Goal: Task Accomplishment & Management: Manage account settings

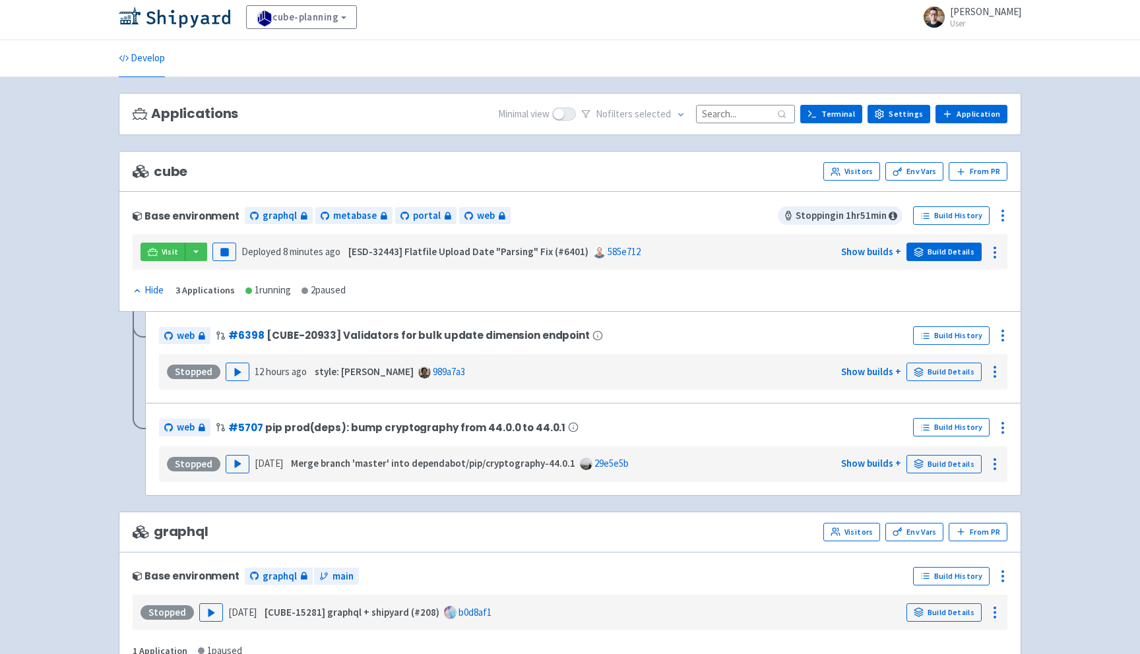
scroll to position [2, 0]
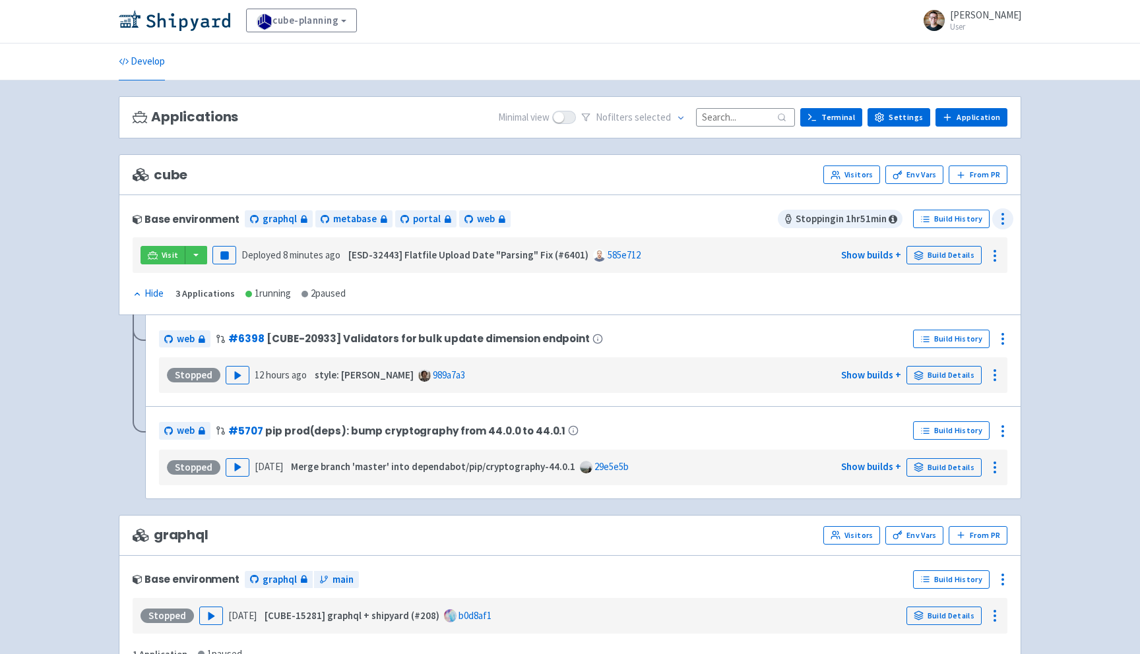
click at [1003, 218] on icon at bounding box center [1003, 219] width 16 height 16
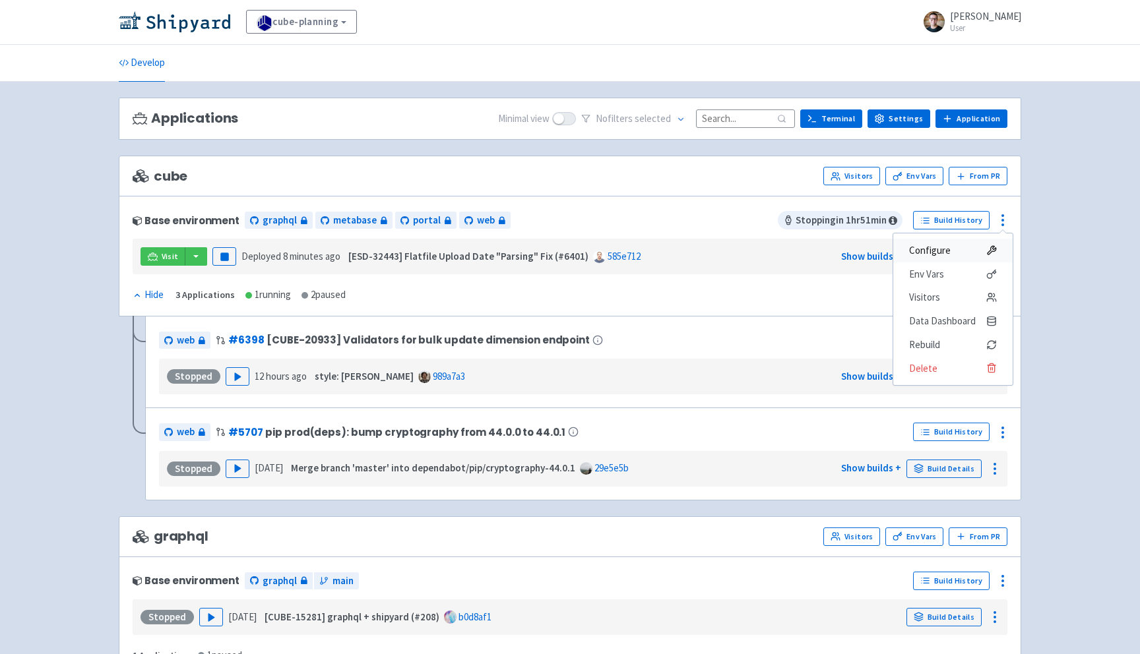
click at [945, 248] on span "Configure" at bounding box center [930, 250] width 42 height 18
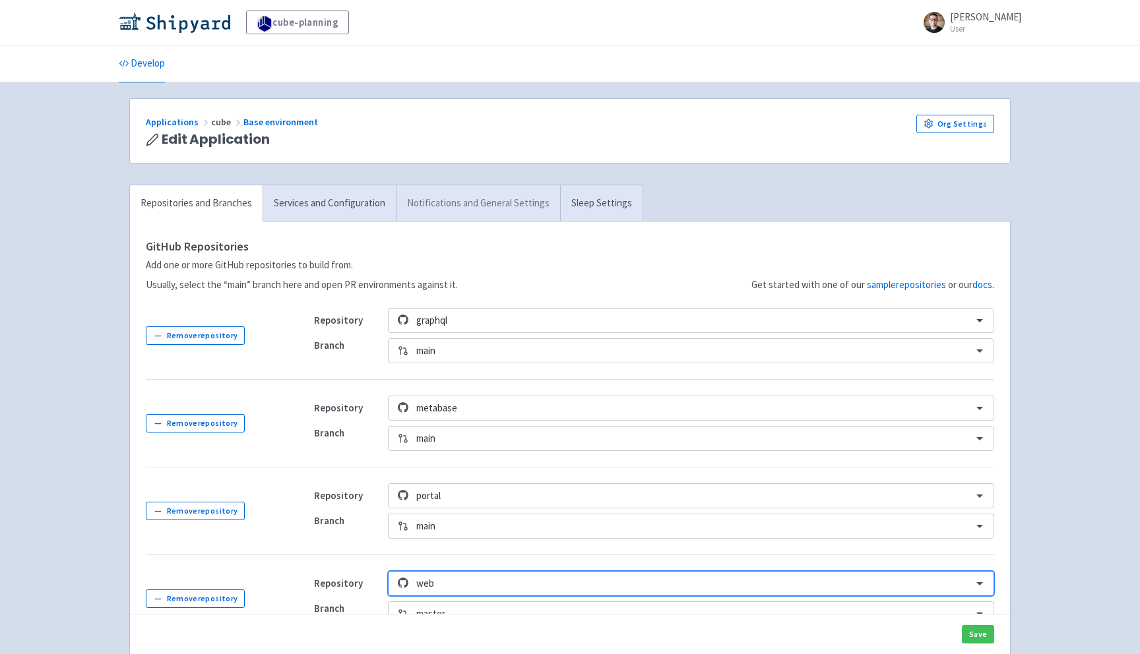
click at [451, 208] on link "Notifications and General Settings" at bounding box center [478, 203] width 164 height 36
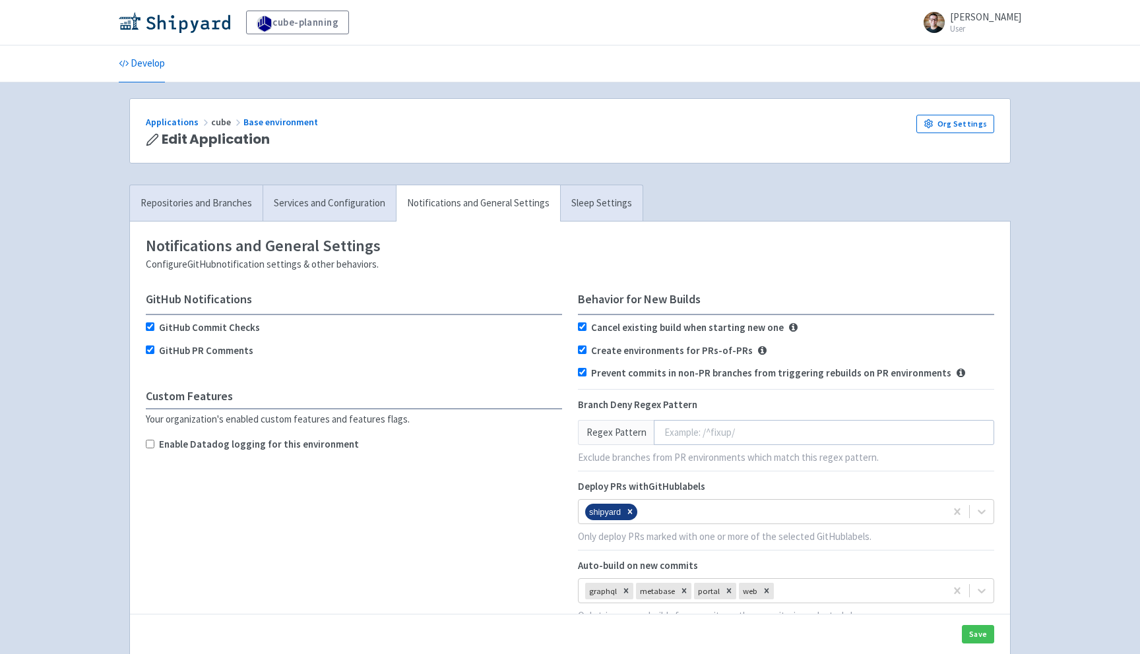
click at [321, 439] on label "Enable Datadog logging for this environment" at bounding box center [259, 444] width 200 height 15
click at [154, 440] on input "Enable Datadog logging for this environment" at bounding box center [150, 444] width 9 height 9
checkbox input "true"
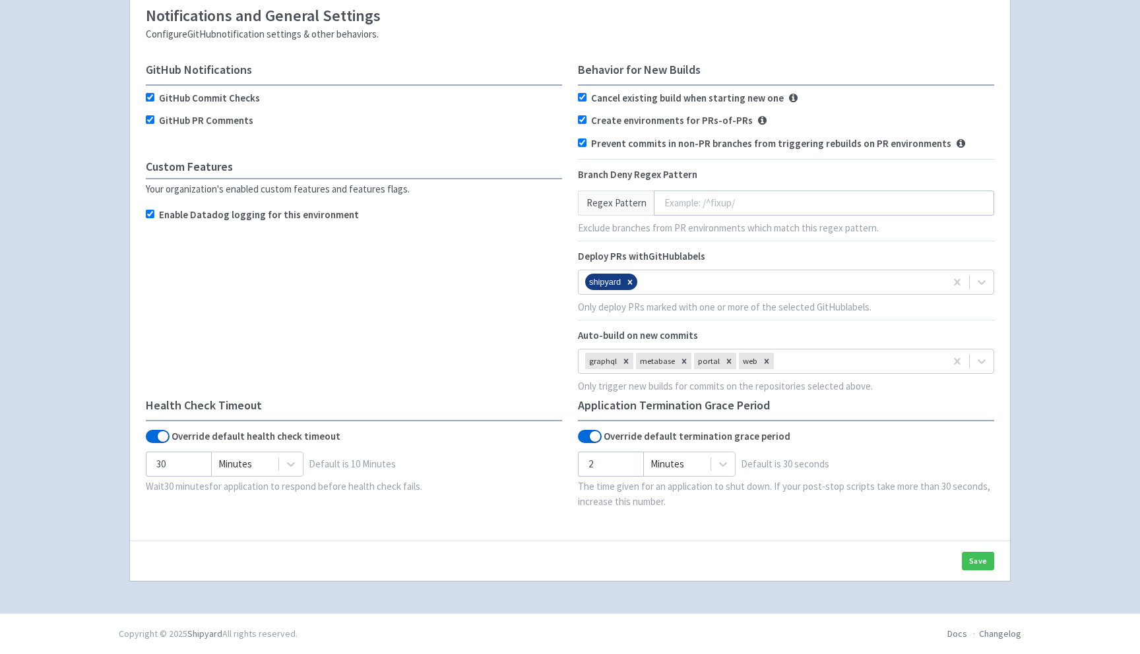
scroll to position [278, 0]
click at [972, 561] on button "Save" at bounding box center [978, 561] width 32 height 18
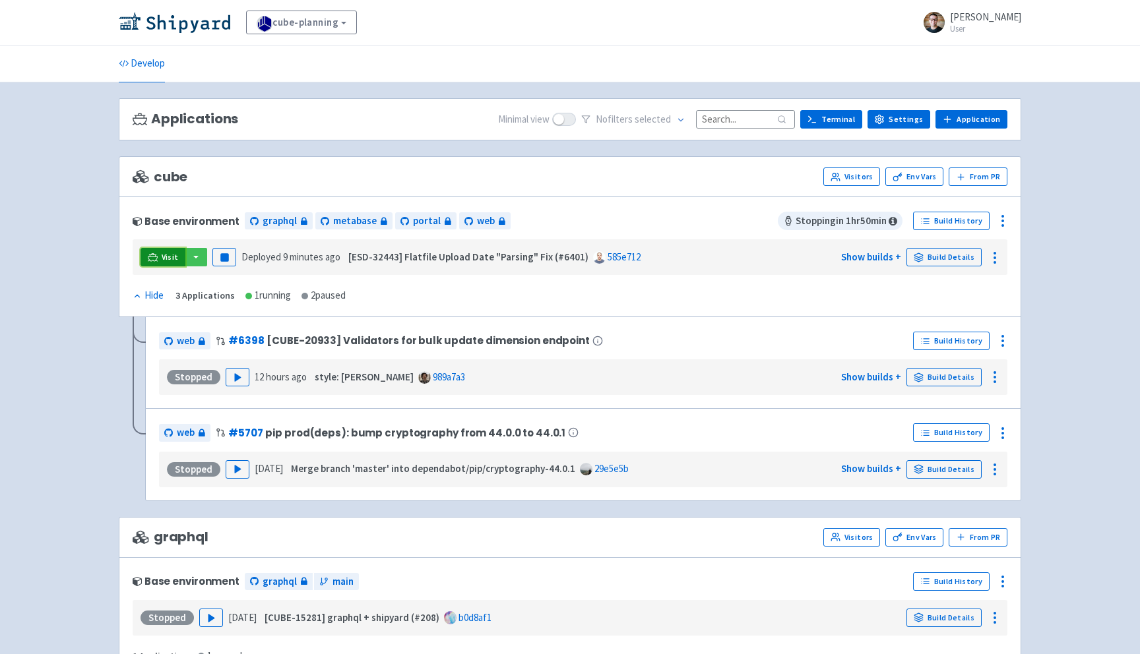
click at [170, 263] on span "Visit" at bounding box center [170, 257] width 17 height 11
click at [1009, 219] on icon at bounding box center [1003, 221] width 16 height 16
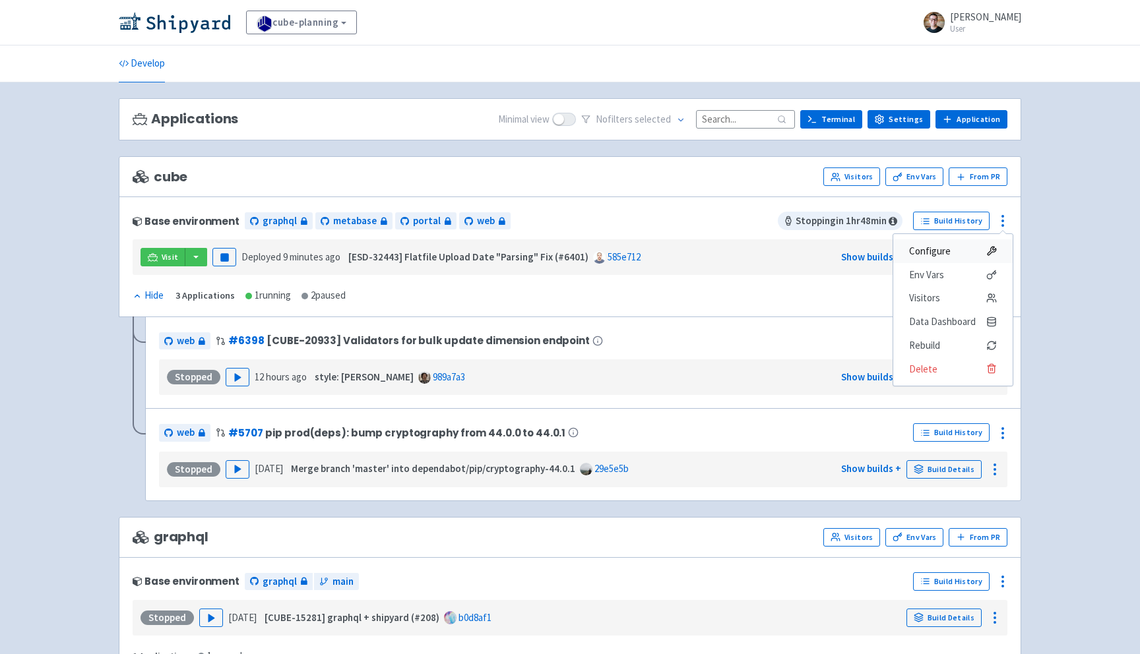
click at [928, 255] on span "Configure" at bounding box center [930, 251] width 42 height 18
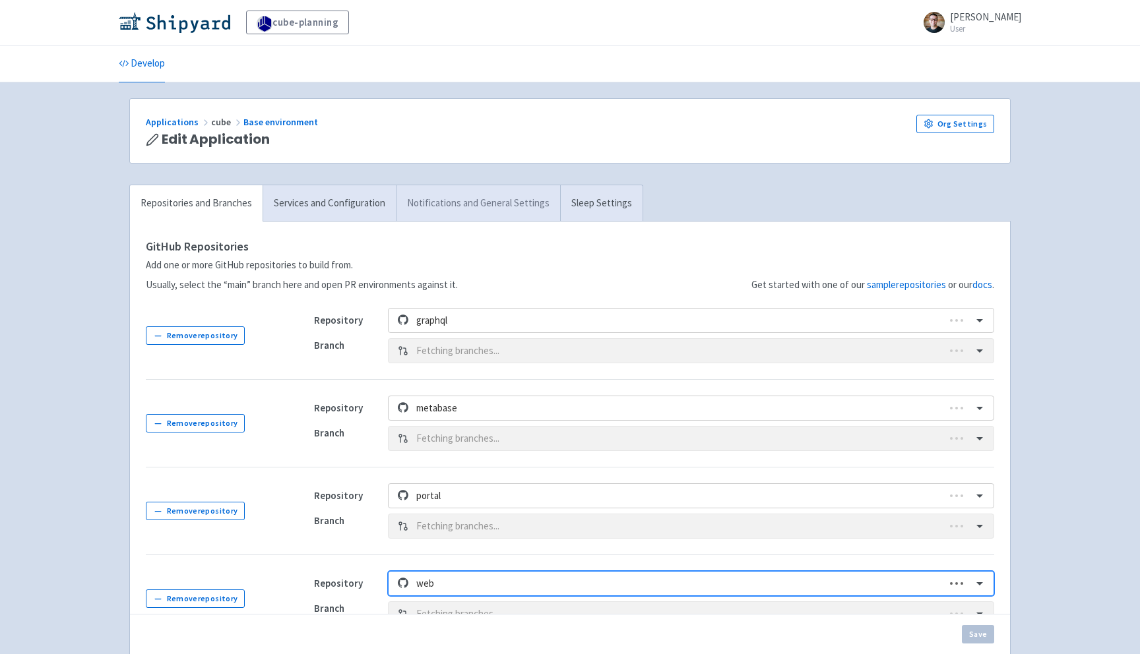
click at [477, 206] on link "Notifications and General Settings" at bounding box center [478, 203] width 164 height 36
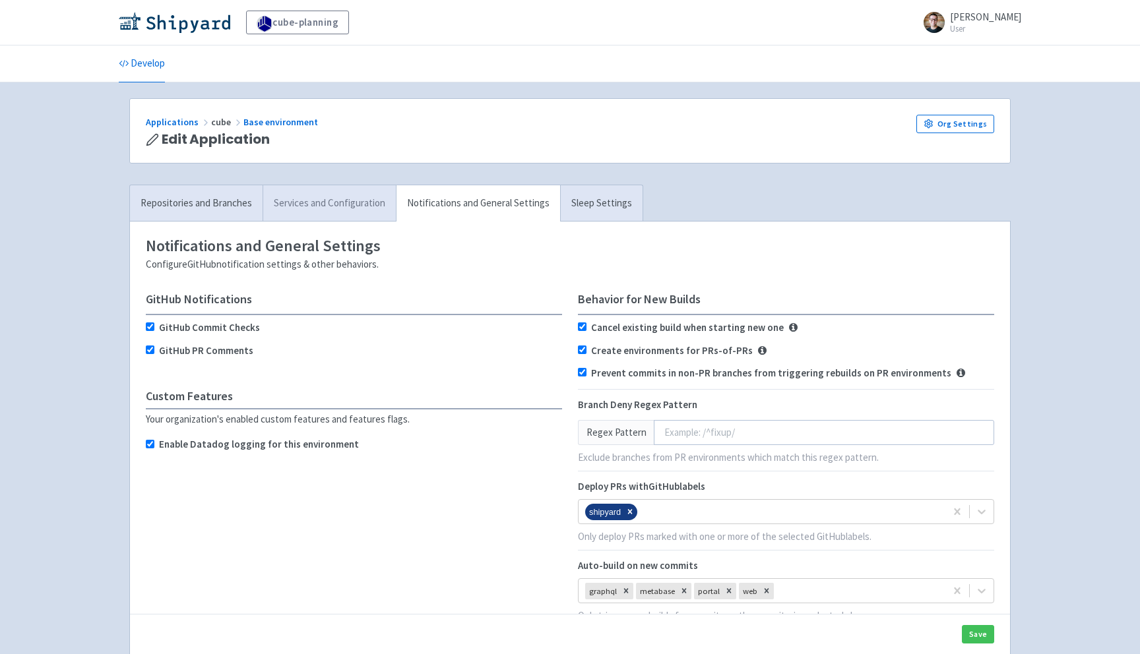
click at [343, 214] on link "Services and Configuration" at bounding box center [329, 203] width 133 height 36
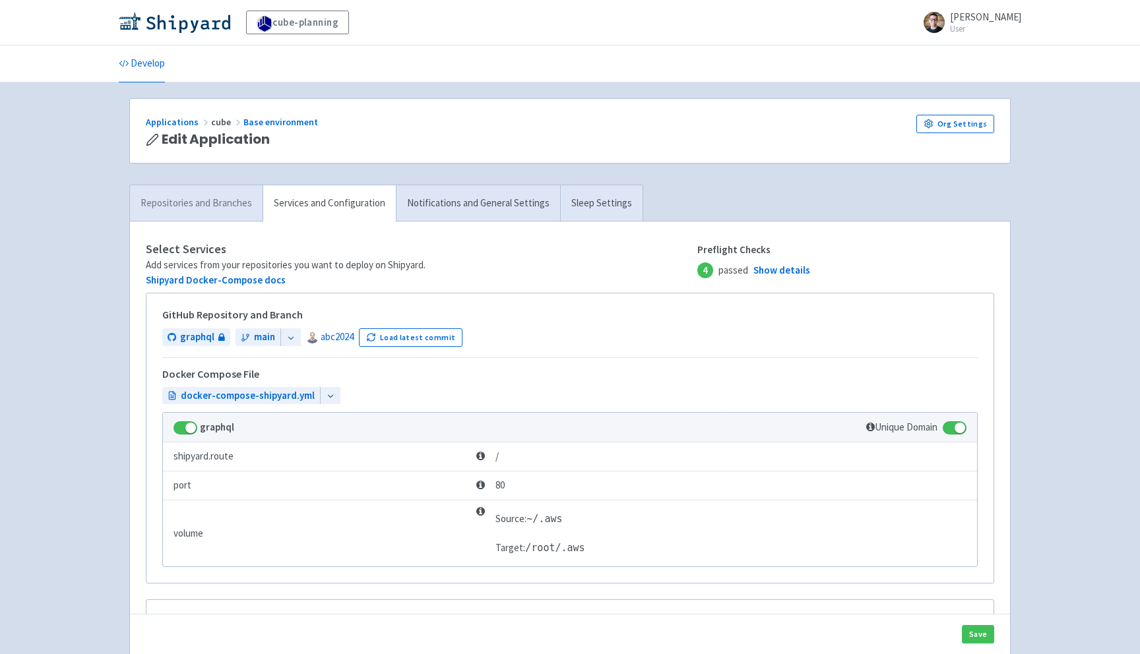
click at [216, 209] on link "Repositories and Branches" at bounding box center [196, 203] width 133 height 36
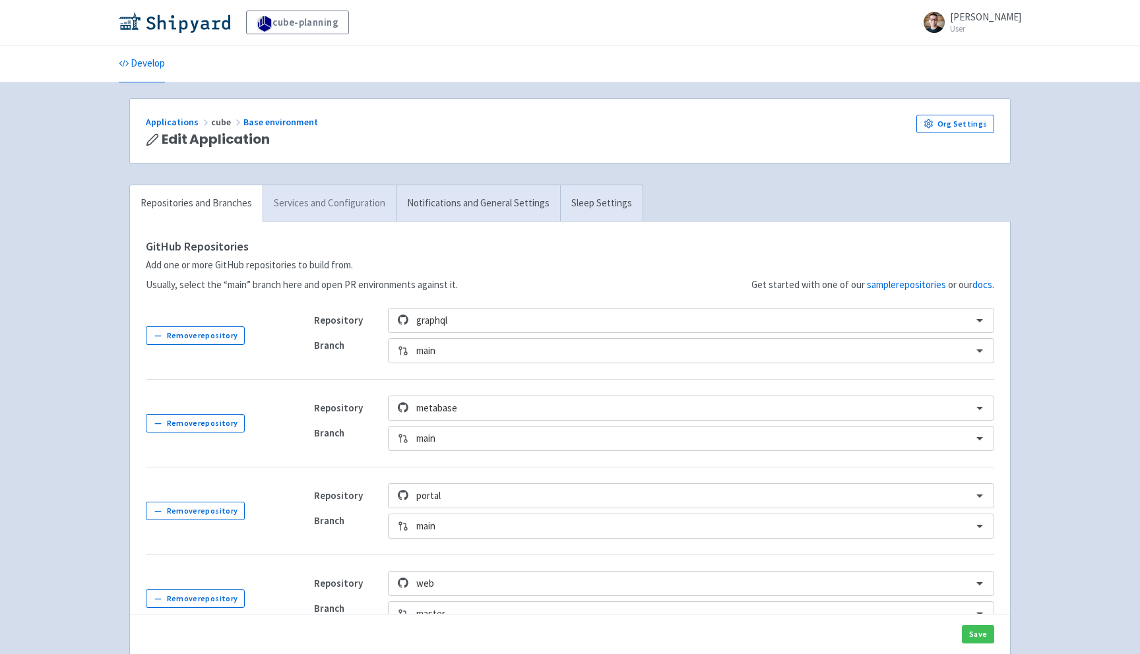
click at [320, 206] on link "Services and Configuration" at bounding box center [329, 203] width 133 height 36
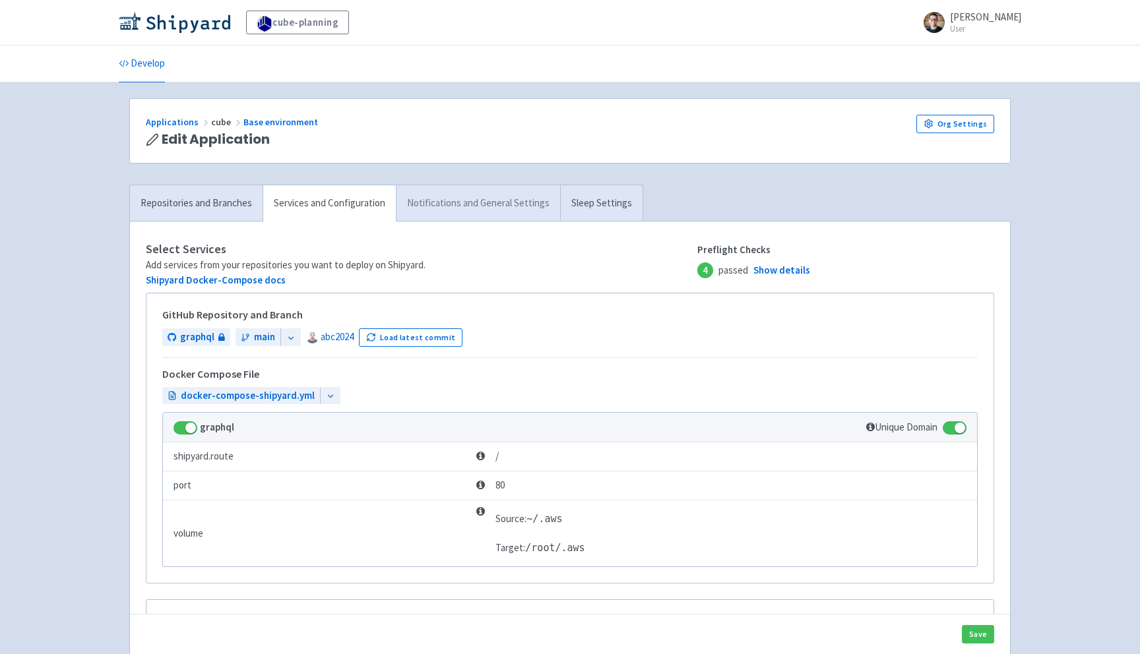
click at [418, 203] on link "Notifications and General Settings" at bounding box center [478, 203] width 164 height 36
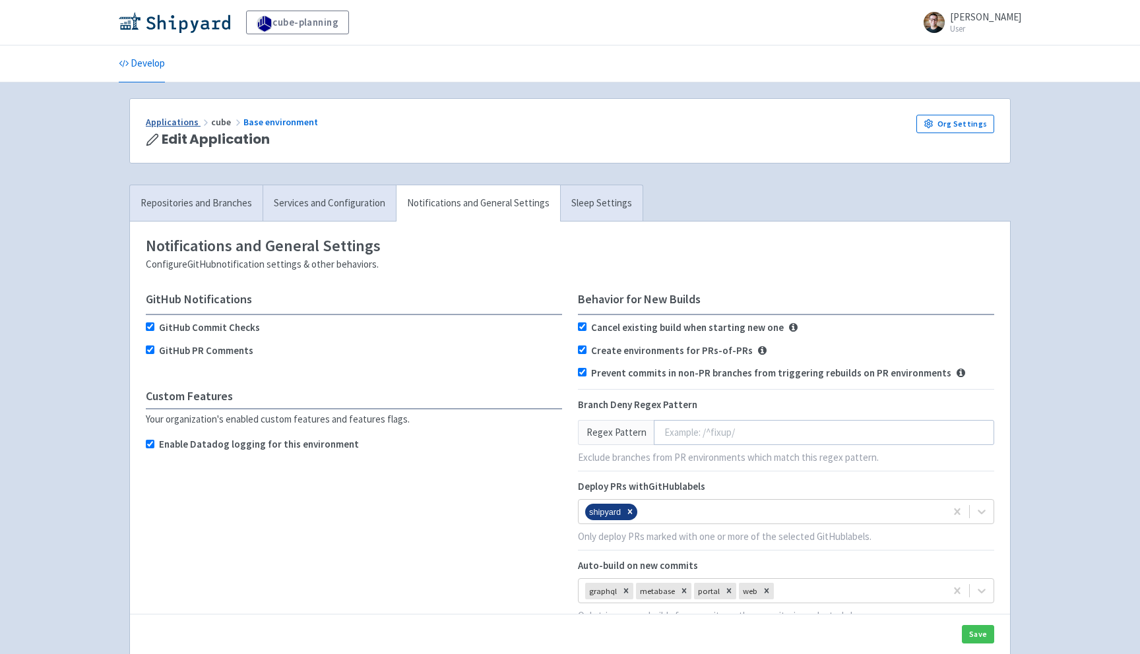
click at [170, 121] on link "Applications" at bounding box center [178, 122] width 65 height 12
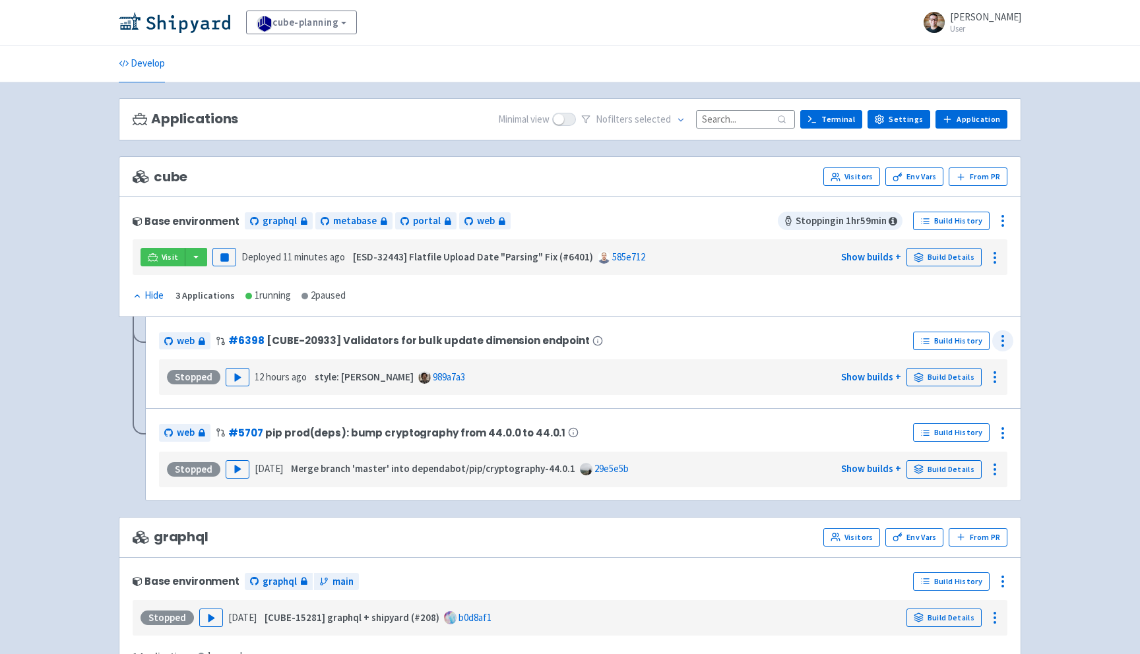
scroll to position [4, 0]
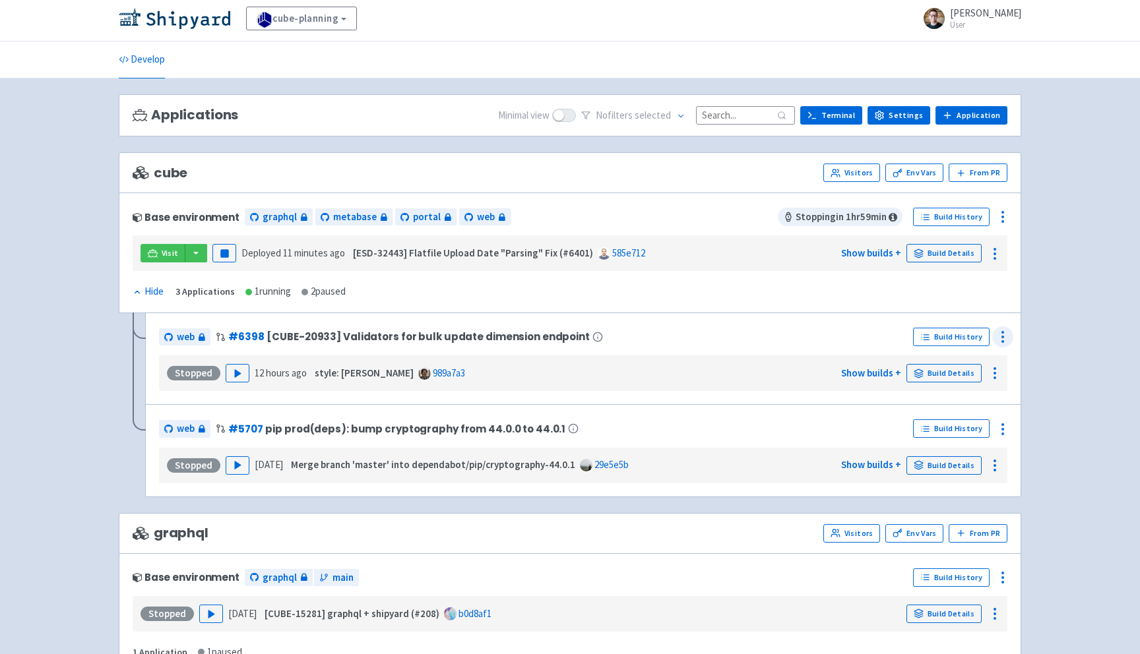
click at [999, 340] on icon at bounding box center [1003, 337] width 16 height 16
click at [943, 369] on span "Configure" at bounding box center [930, 367] width 42 height 18
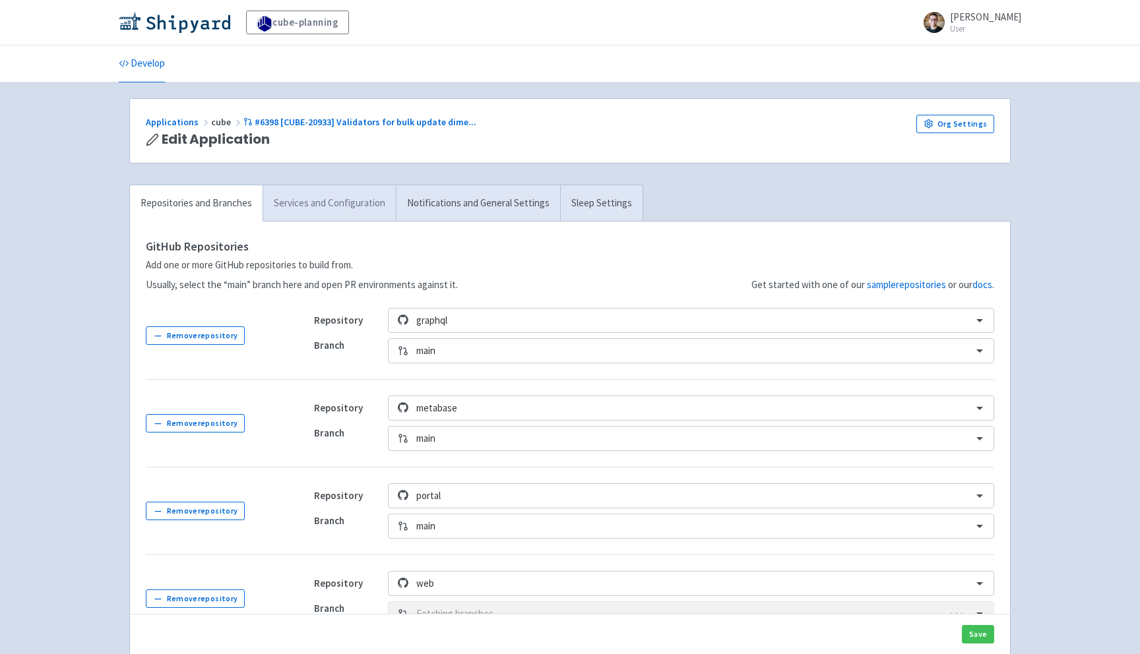
click at [360, 218] on link "Services and Configuration" at bounding box center [329, 203] width 133 height 36
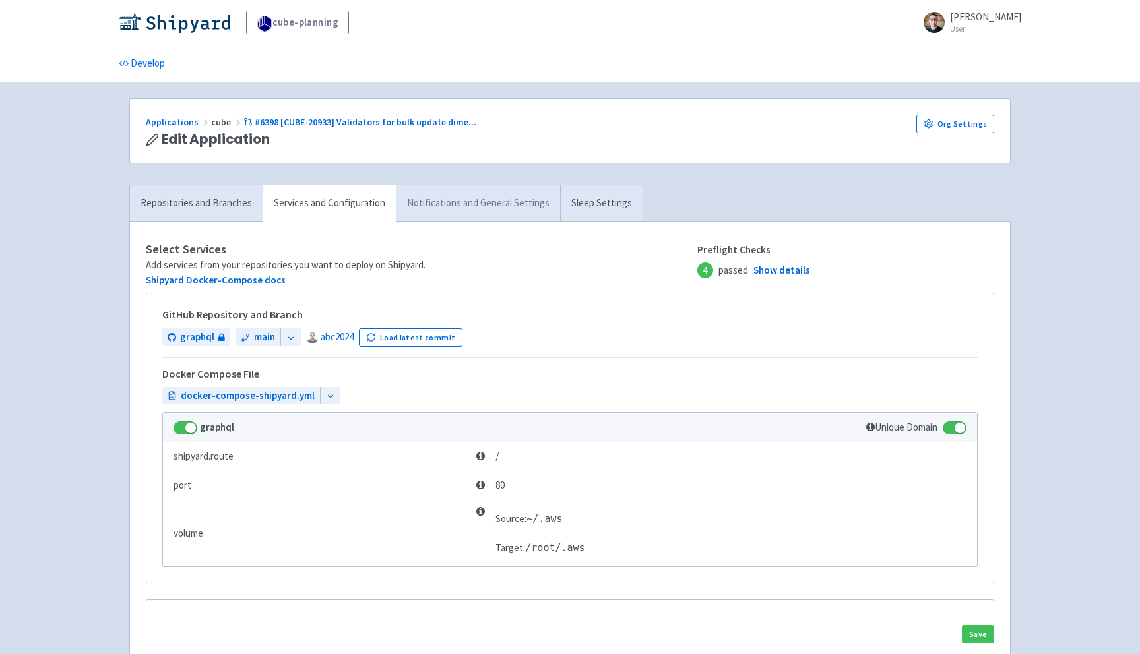
click at [436, 218] on link "Notifications and General Settings" at bounding box center [478, 203] width 164 height 36
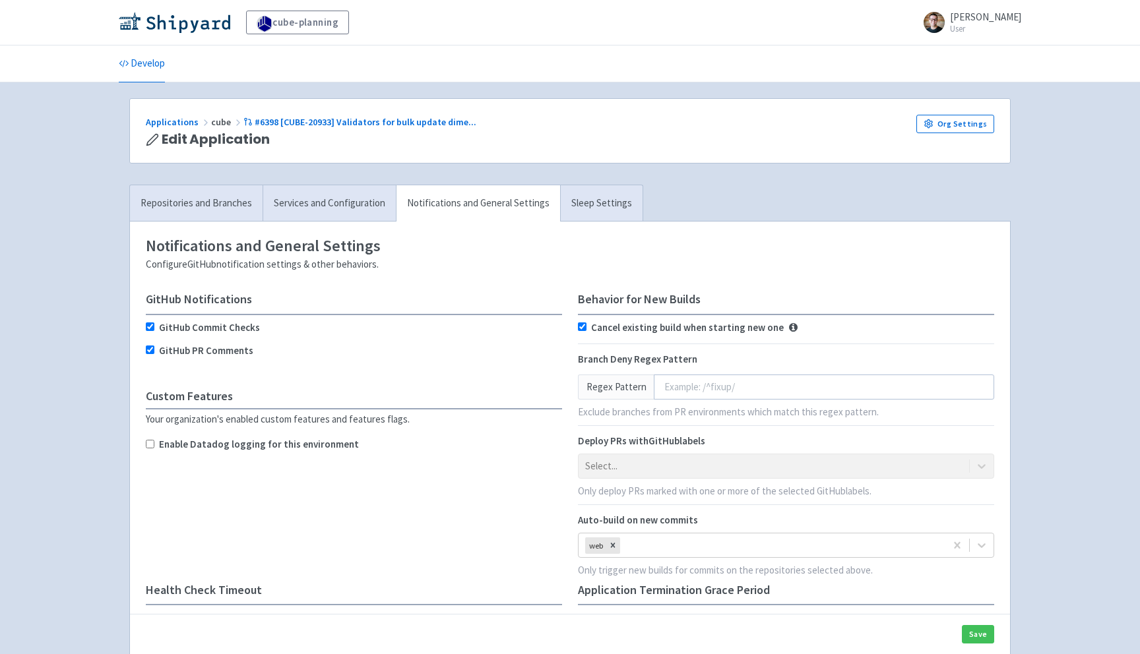
click at [272, 444] on label "Enable Datadog logging for this environment" at bounding box center [259, 444] width 200 height 15
click at [154, 444] on input "Enable Datadog logging for this environment" at bounding box center [150, 444] width 9 height 9
checkbox input "true"
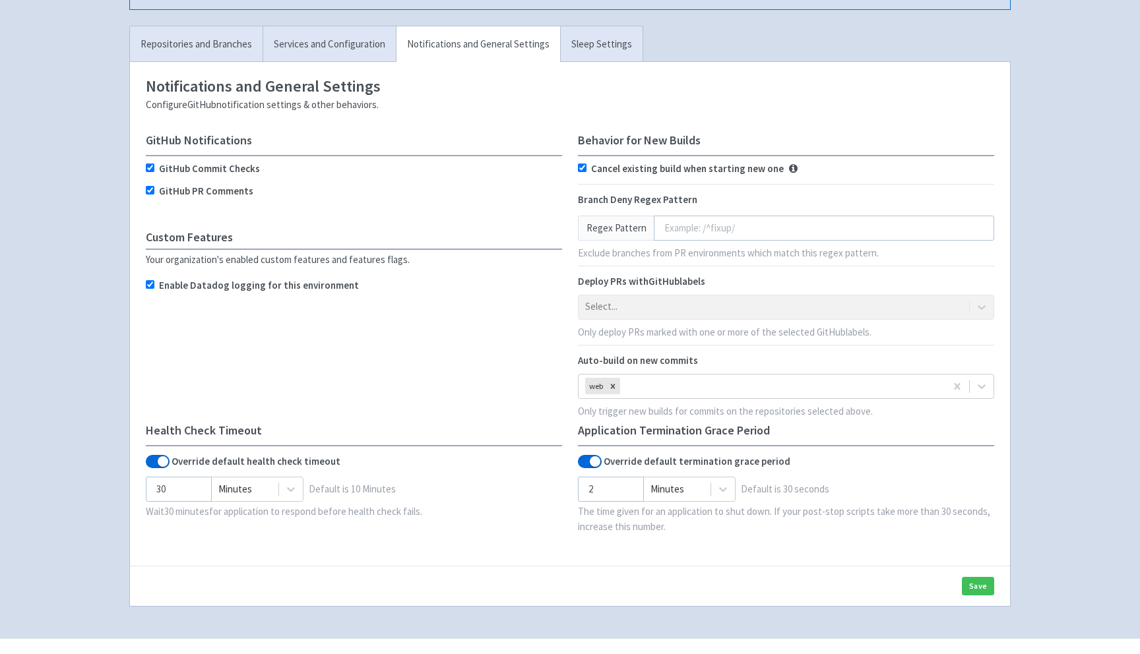
scroll to position [210, 0]
click at [987, 585] on button "Save" at bounding box center [978, 584] width 32 height 18
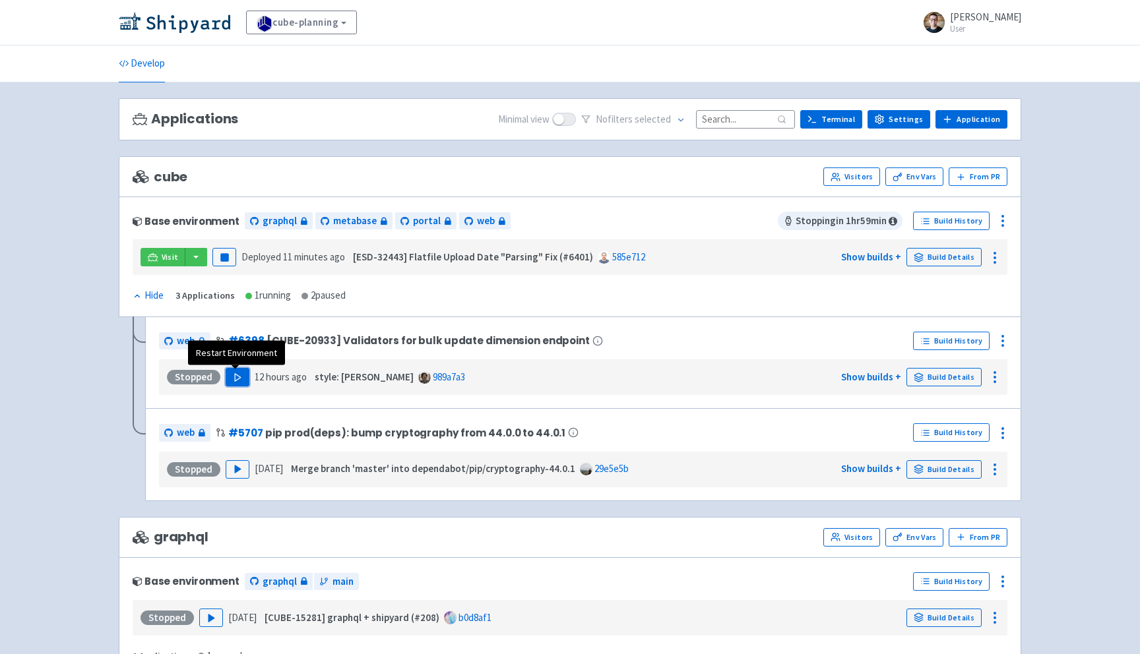
click at [241, 375] on button "Play" at bounding box center [238, 377] width 24 height 18
click at [995, 224] on icon at bounding box center [1003, 221] width 16 height 16
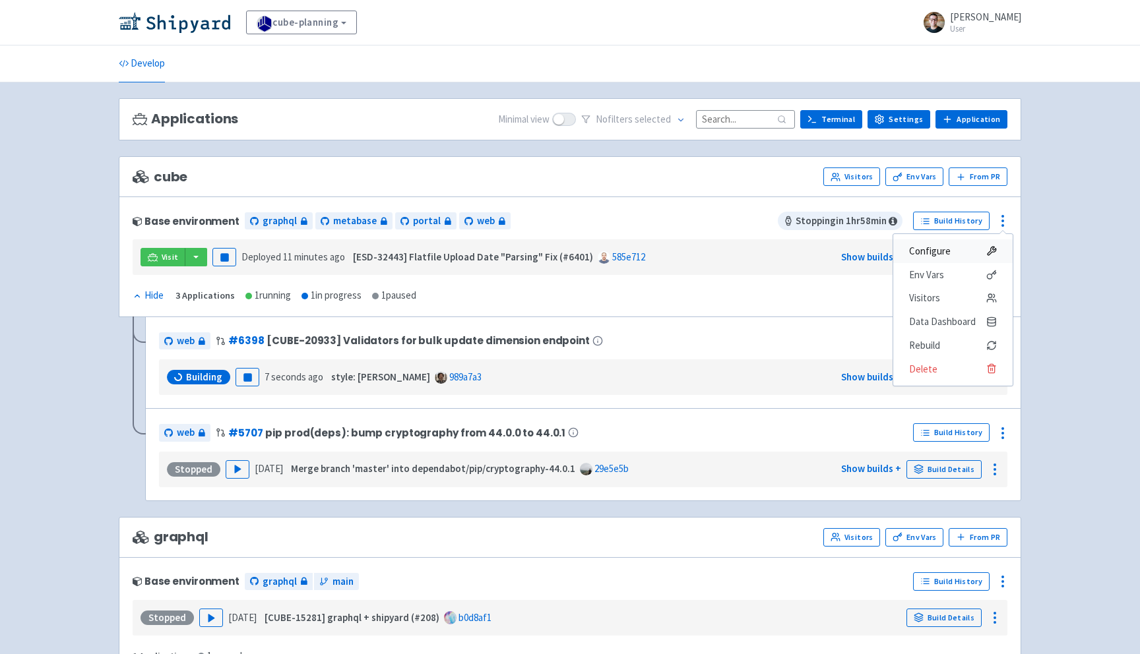
click at [941, 251] on span "Configure" at bounding box center [930, 251] width 42 height 18
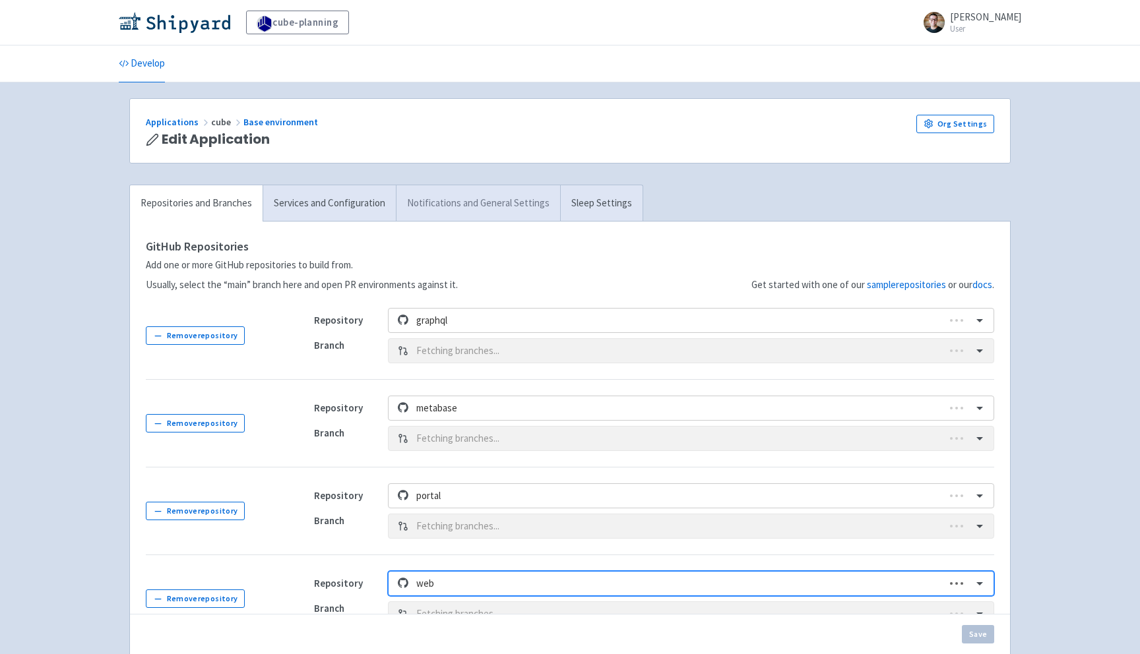
click at [484, 203] on link "Notifications and General Settings" at bounding box center [478, 203] width 164 height 36
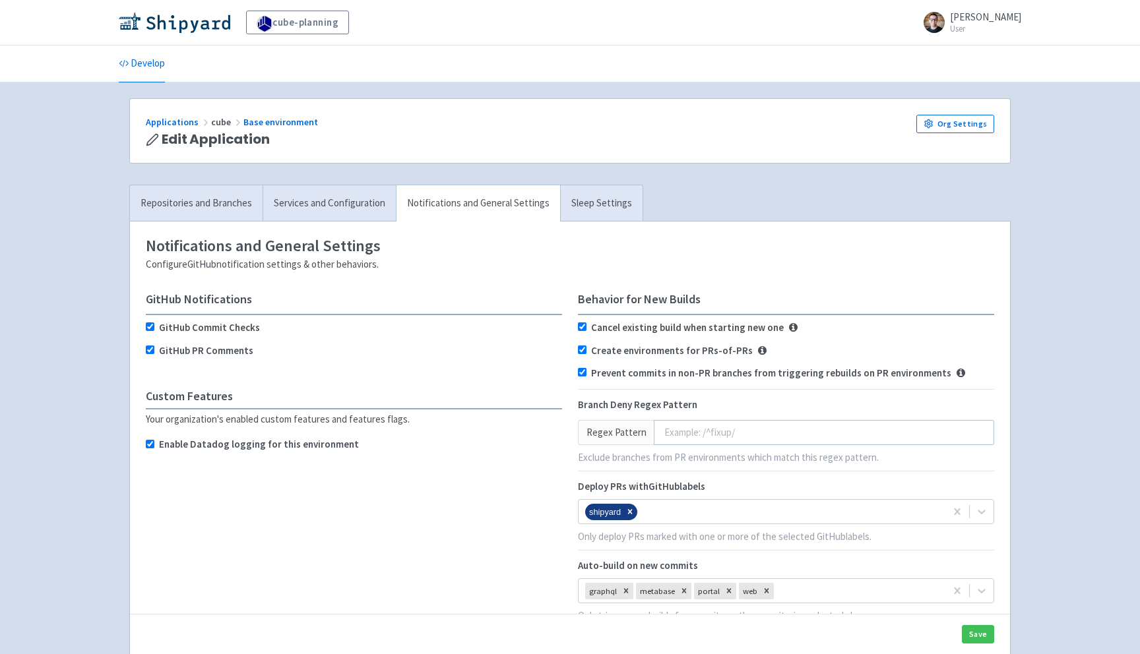
click at [288, 447] on label "Enable Datadog logging for this environment" at bounding box center [259, 444] width 200 height 15
click at [154, 447] on input "Enable Datadog logging for this environment" at bounding box center [150, 444] width 9 height 9
checkbox input "false"
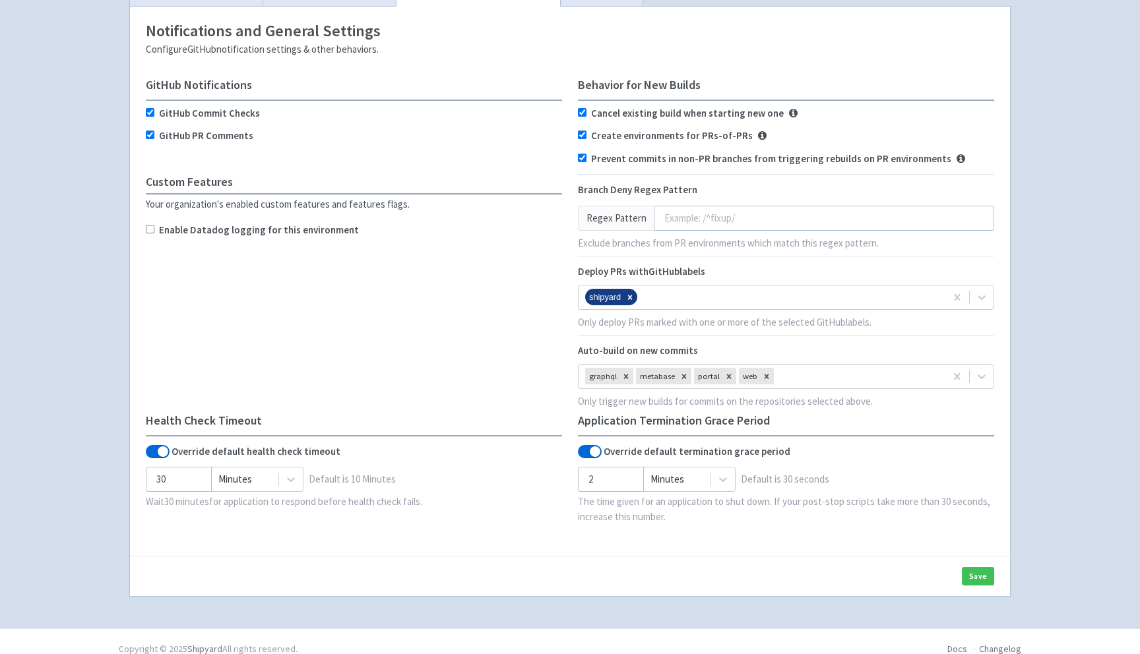
scroll to position [278, 0]
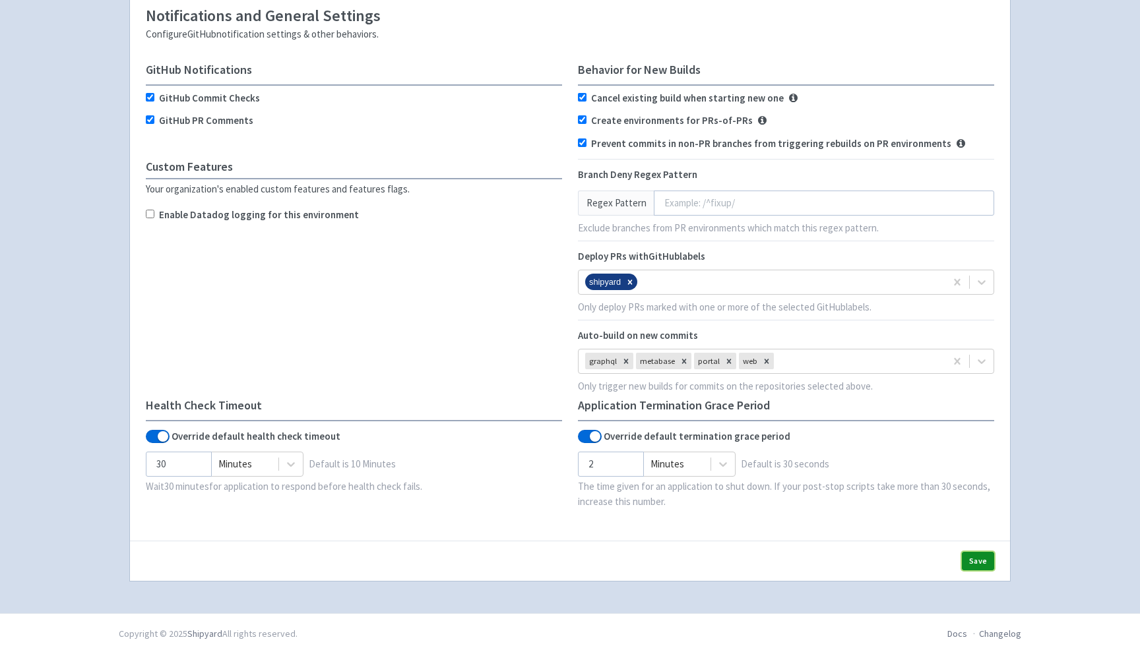
click at [974, 559] on button "Save" at bounding box center [978, 561] width 32 height 18
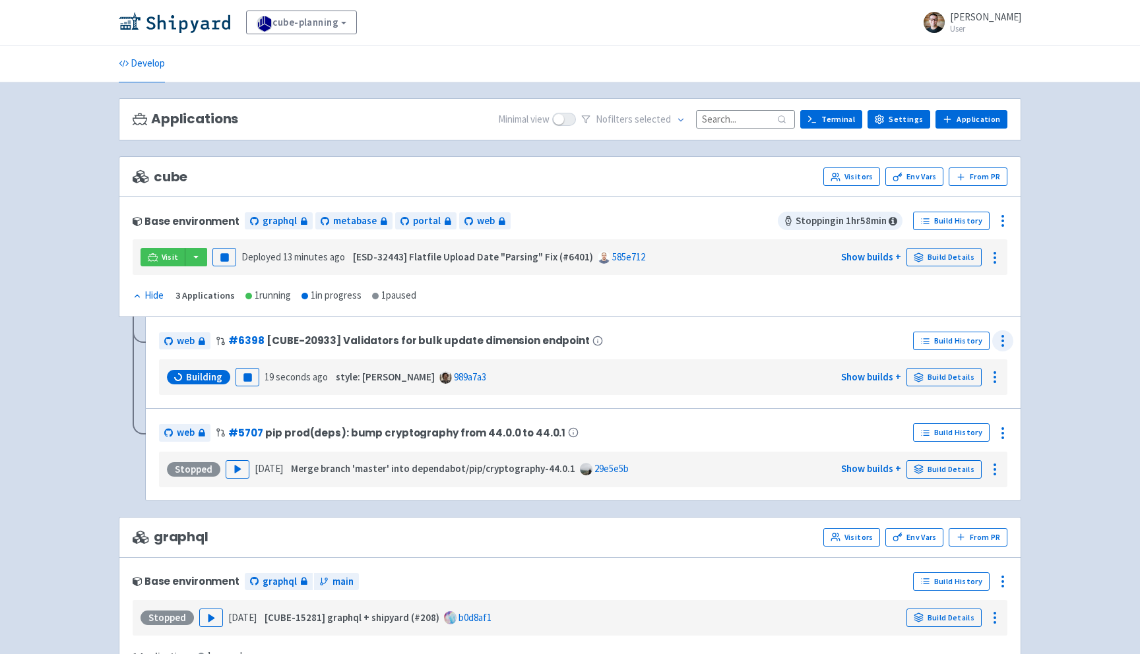
click at [1001, 344] on icon at bounding box center [1003, 341] width 16 height 16
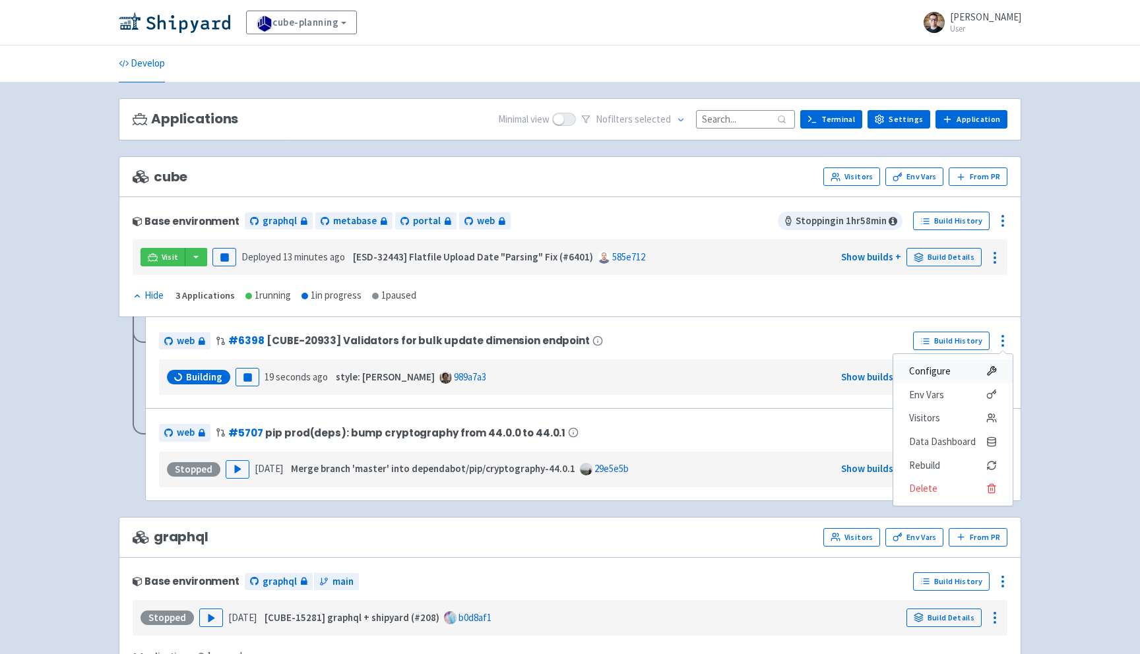
click at [935, 375] on span "Configure" at bounding box center [930, 371] width 42 height 18
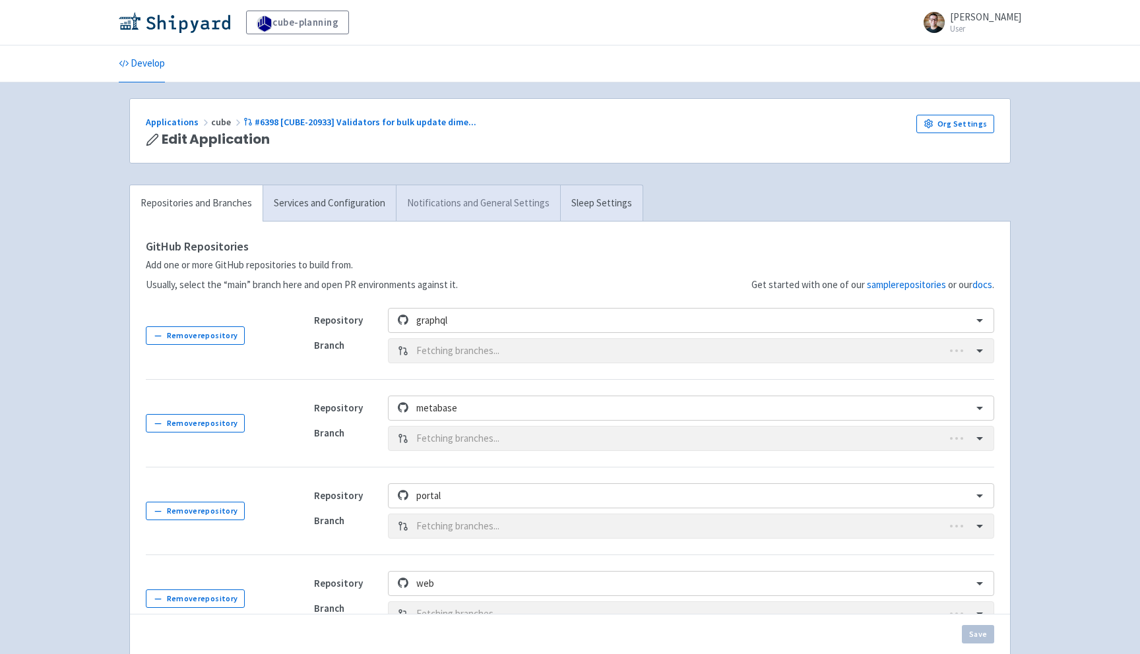
click at [497, 197] on link "Notifications and General Settings" at bounding box center [478, 203] width 164 height 36
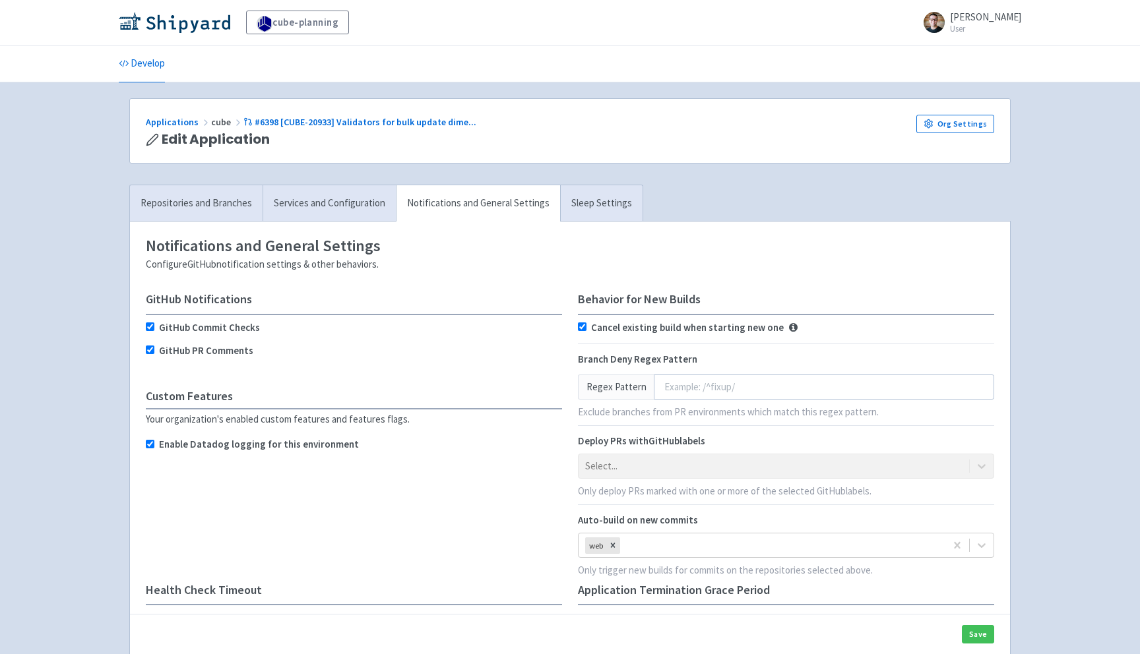
click at [274, 445] on label "Enable Datadog logging for this environment" at bounding box center [259, 444] width 200 height 15
click at [154, 445] on input "Enable Datadog logging for this environment" at bounding box center [150, 444] width 9 height 9
checkbox input "false"
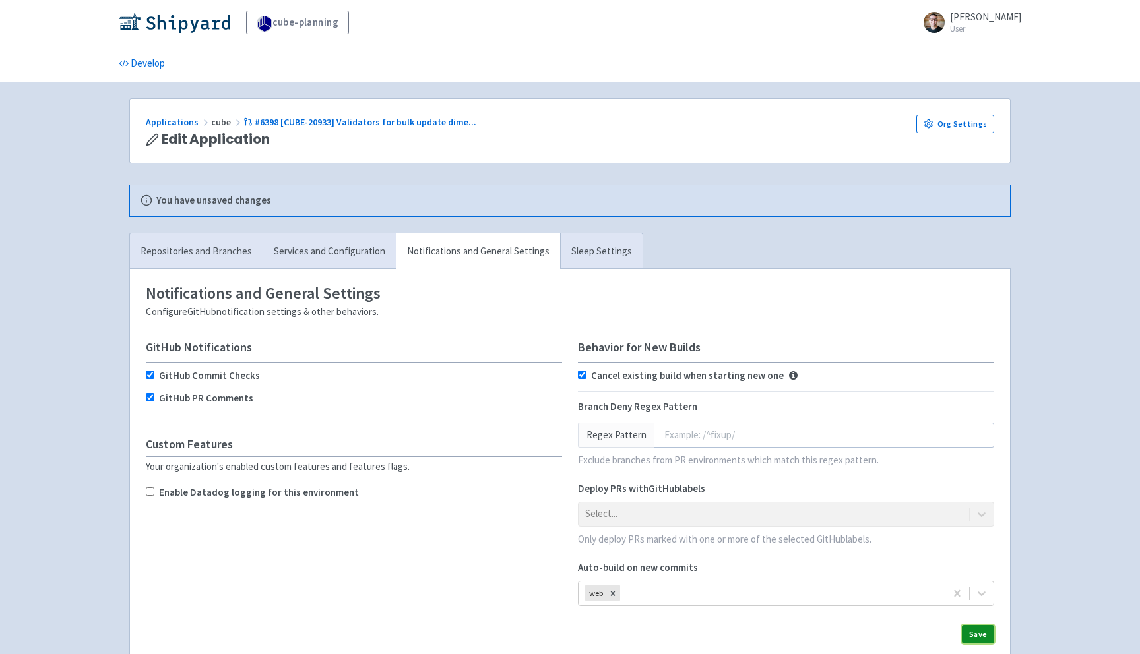
click at [964, 629] on button "Save" at bounding box center [978, 634] width 32 height 18
